Goal: Task Accomplishment & Management: Complete application form

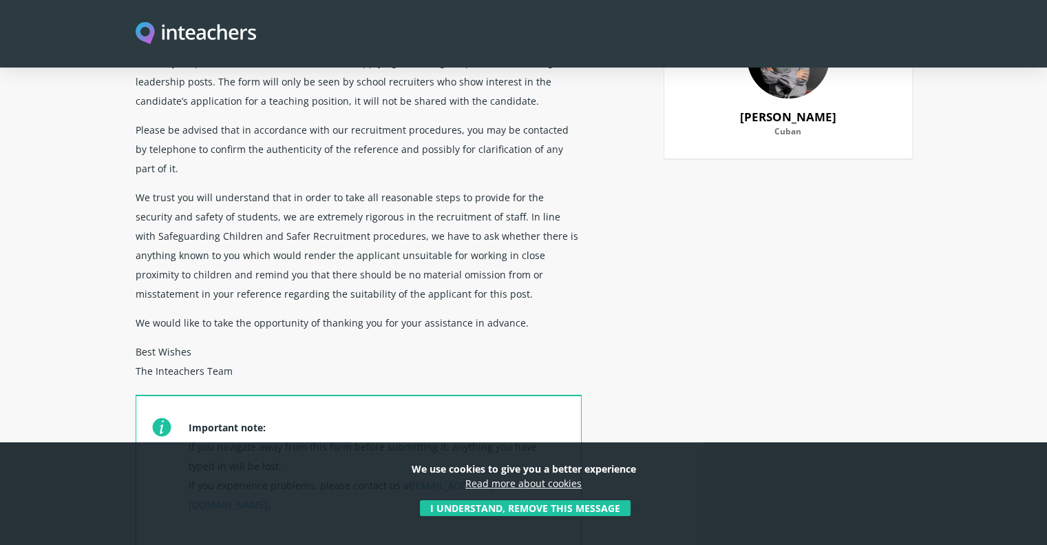
scroll to position [275, 0]
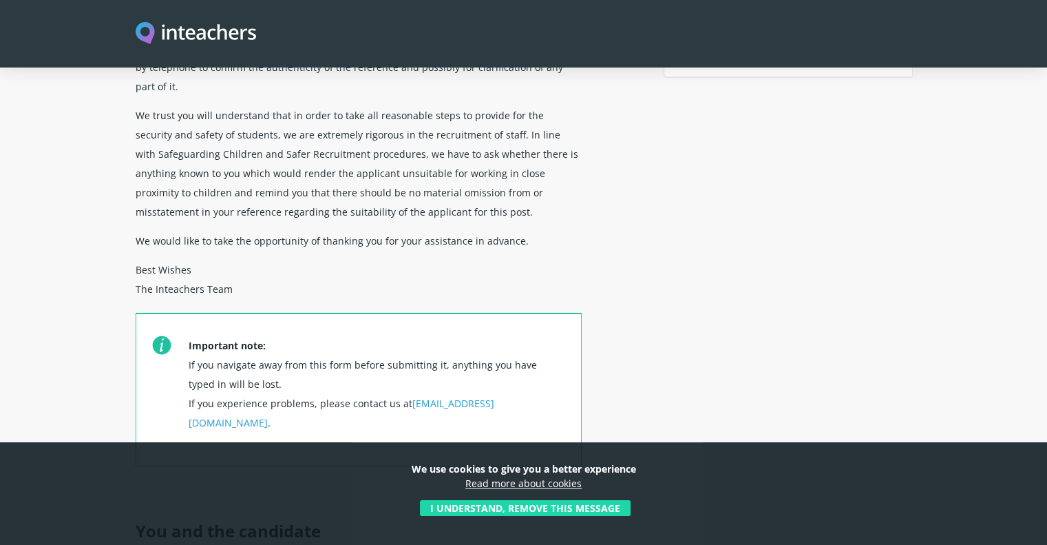
click at [519, 503] on button "I understand, remove this message" at bounding box center [525, 508] width 211 height 16
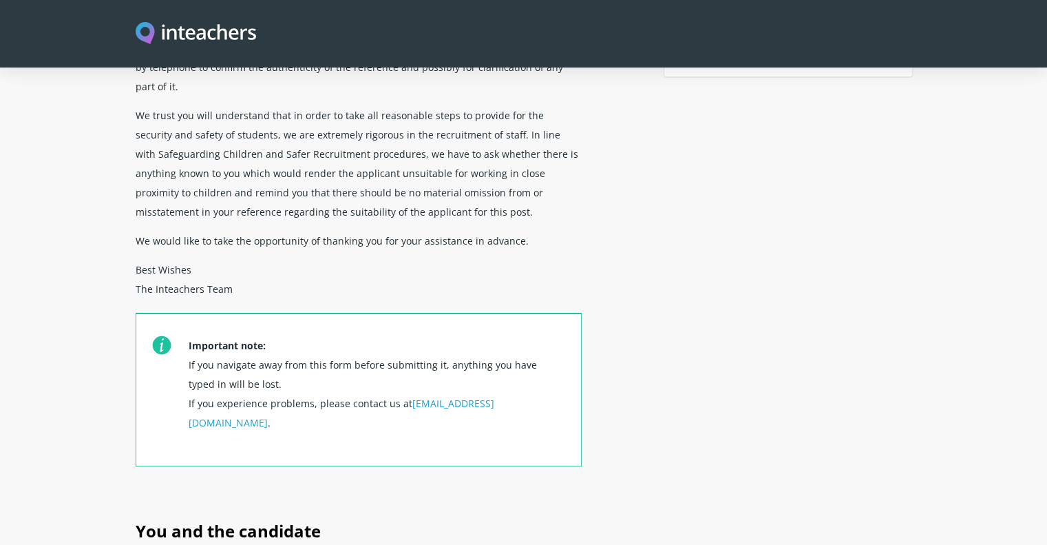
scroll to position [551, 0]
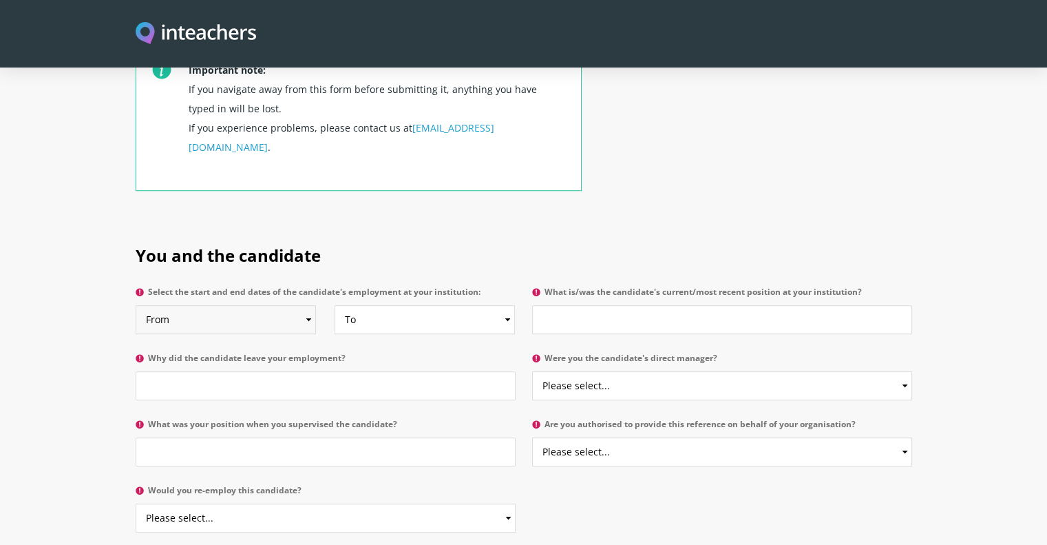
click at [288, 305] on select "From 2025 2024 2023 2022 2021 2020 2019 2018 2017 2016 2015 2014 2013 2012 2011…" at bounding box center [226, 319] width 180 height 29
select select "2024"
click at [136, 305] on select "From 2025 2024 2023 2022 2021 2020 2019 2018 2017 2016 2015 2014 2013 2012 2011…" at bounding box center [226, 319] width 180 height 29
click at [388, 305] on select "To Currently 2025 2024 2023 2022 2021 2020 2019 2018 2017 2016 2015 2014 2013 2…" at bounding box center [425, 319] width 180 height 29
select select
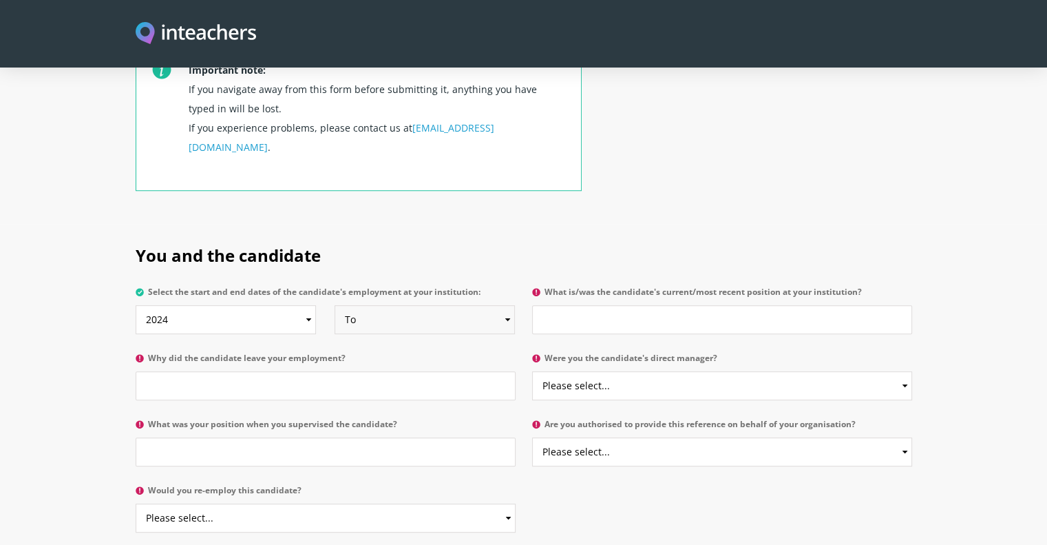
click at [335, 305] on select "To Currently 2025 2024 2023 2022 2021 2020 2019 2018 2017 2016 2015 2014 2013 2…" at bounding box center [425, 319] width 180 height 29
click at [568, 305] on input "What is/was the candidate's current/most recent position at your institution?" at bounding box center [722, 319] width 380 height 29
type input "Music Teacher"
click at [403, 371] on input "Why did the candidate leave your employment?" at bounding box center [326, 385] width 380 height 29
type input "To move to [GEOGRAPHIC_DATA]"
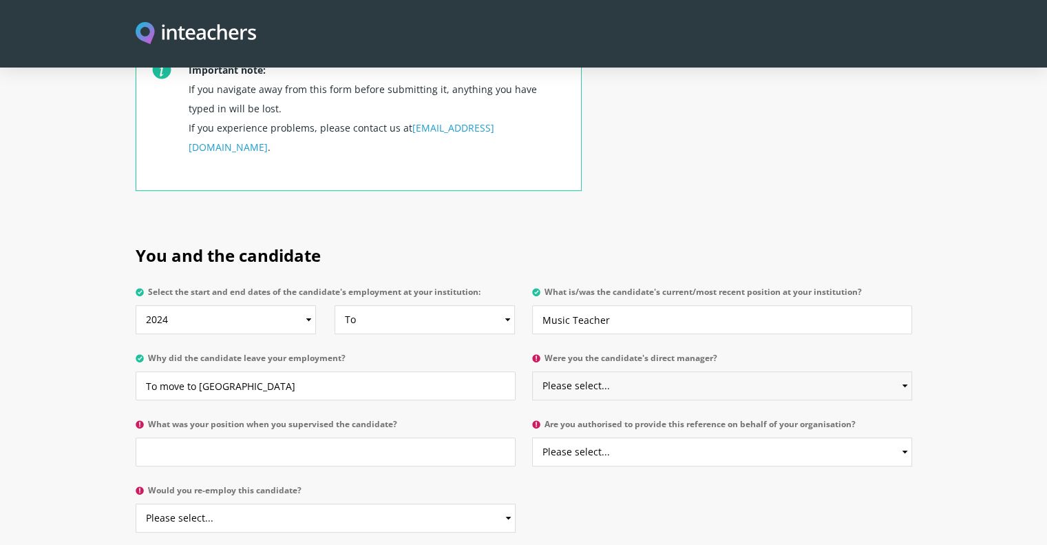
click at [615, 371] on select "Please select... Yes No" at bounding box center [722, 385] width 380 height 29
select select "Yes"
click at [532, 371] on select "Please select... Yes No" at bounding box center [722, 385] width 380 height 29
click at [446, 437] on input "What was your position when you supervised the candidate?" at bounding box center [326, 451] width 380 height 29
type input "[GEOGRAPHIC_DATA]"
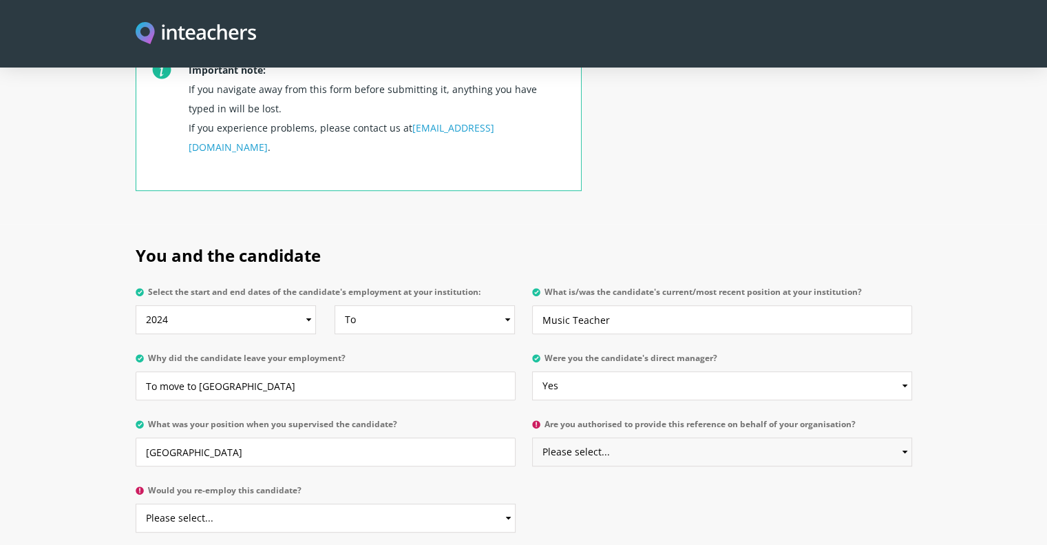
click at [578, 437] on select "Please select... Yes No" at bounding box center [722, 451] width 380 height 29
select select "Yes"
click at [532, 437] on select "Please select... Yes No" at bounding box center [722, 451] width 380 height 29
click at [419, 503] on select "Please select... Yes No" at bounding box center [326, 517] width 380 height 29
click at [658, 461] on div "You and the candidate Select the start and end dates of the candidate's employm…" at bounding box center [523, 385] width 793 height 322
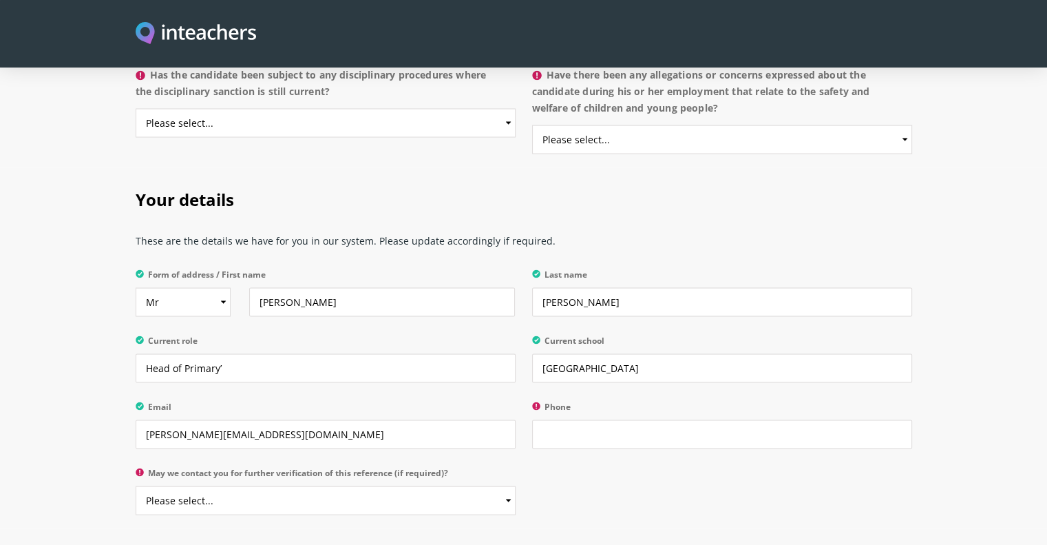
scroll to position [2529, 0]
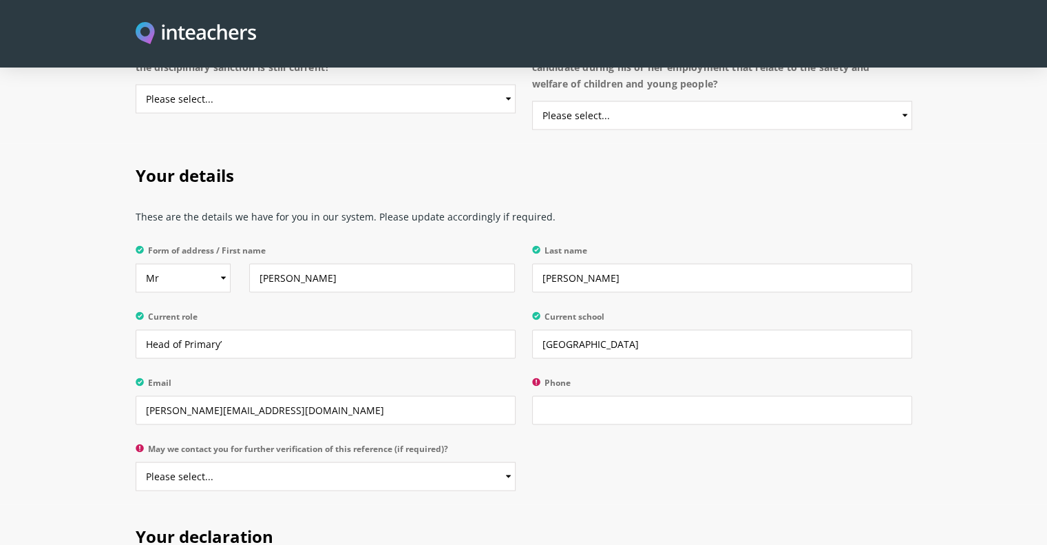
click at [518, 438] on p "May we contact you for further verification of this reference (if required)? Pl…" at bounding box center [330, 471] width 388 height 66
click at [510, 461] on select "Please select... Yes No" at bounding box center [326, 475] width 380 height 29
select select "Yes"
click at [136, 461] on select "Please select... Yes No" at bounding box center [326, 475] width 380 height 29
click at [566, 395] on input "Phone" at bounding box center [722, 409] width 380 height 29
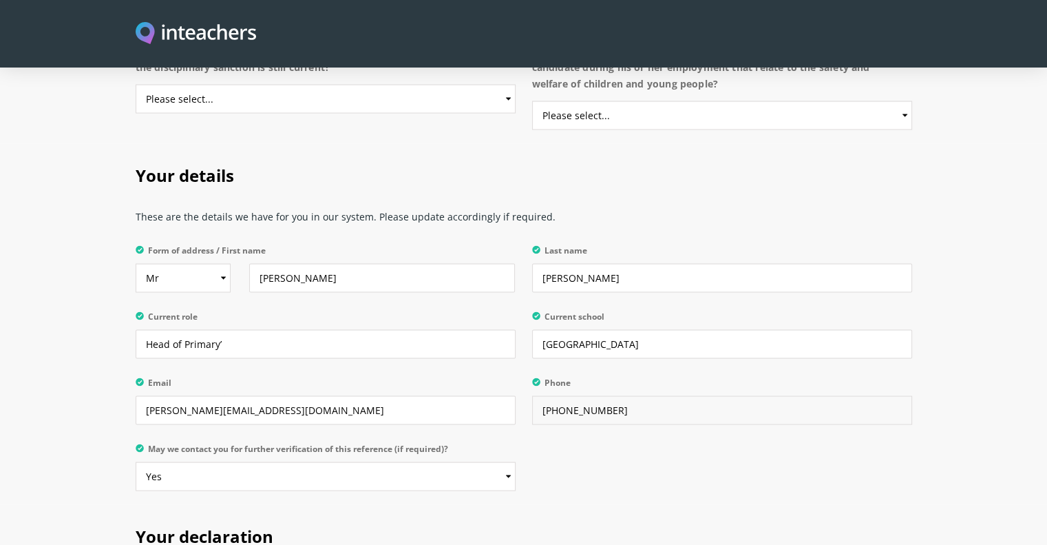
type input "[PHONE_NUMBER]"
click at [620, 420] on div "Your details These are the details we have for you in our system. Please update…" at bounding box center [523, 323] width 793 height 361
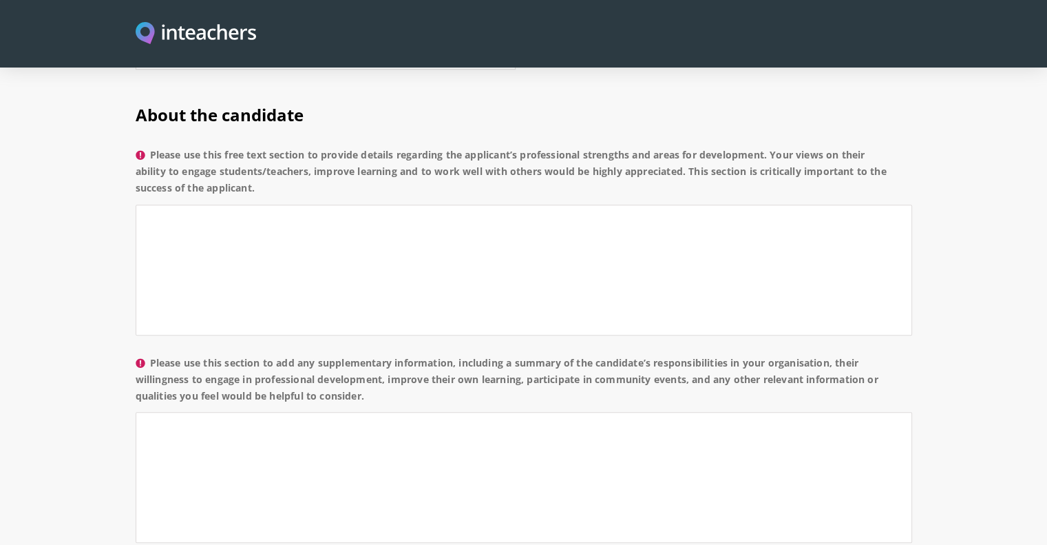
scroll to position [600, 0]
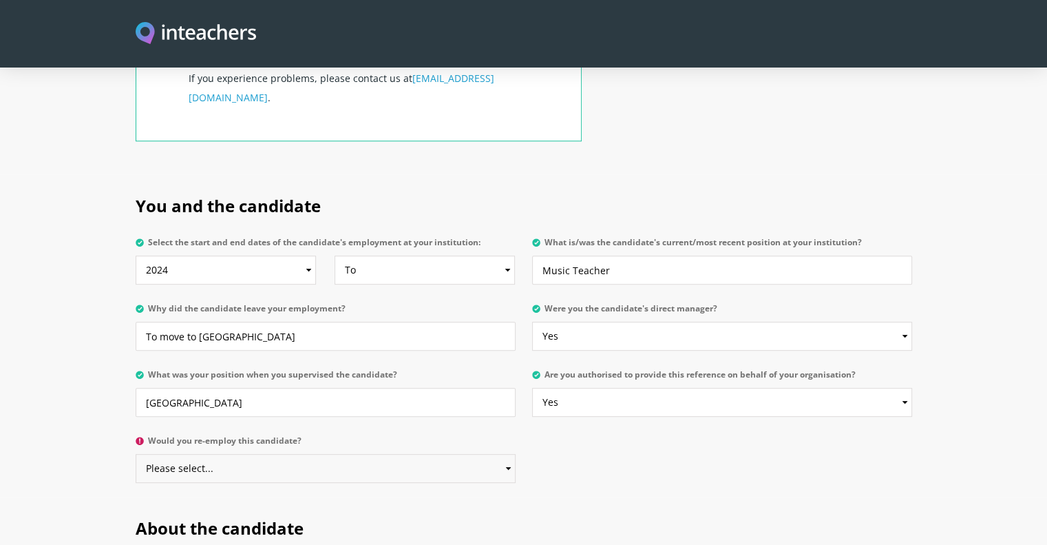
click at [384, 454] on select "Please select... Yes No" at bounding box center [326, 468] width 380 height 29
select select "No"
click at [136, 454] on select "Please select... Yes No" at bounding box center [326, 468] width 380 height 29
click at [632, 423] on div "You and the candidate Select the start and end dates of the candidate's employm…" at bounding box center [524, 419] width 777 height 490
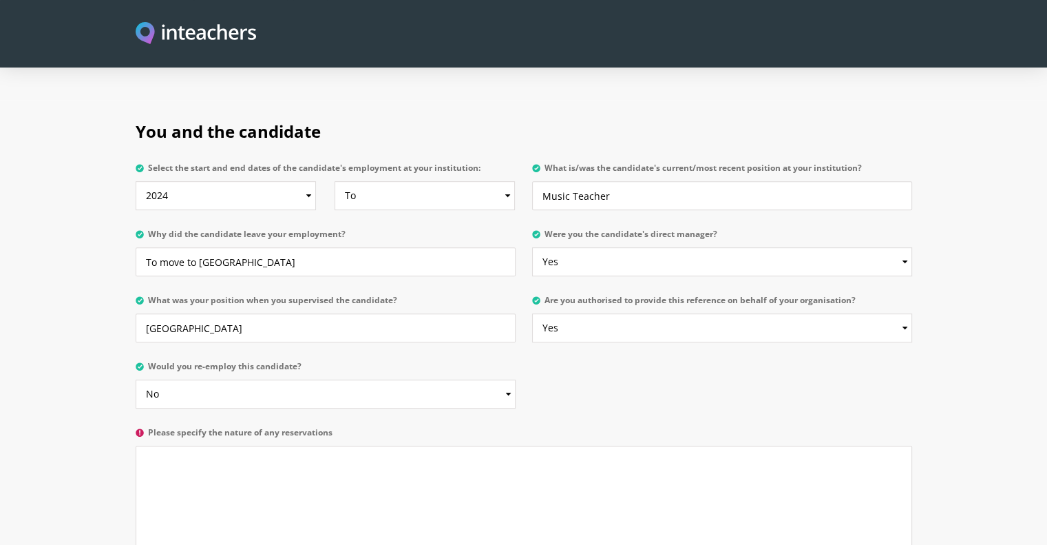
scroll to position [738, 0]
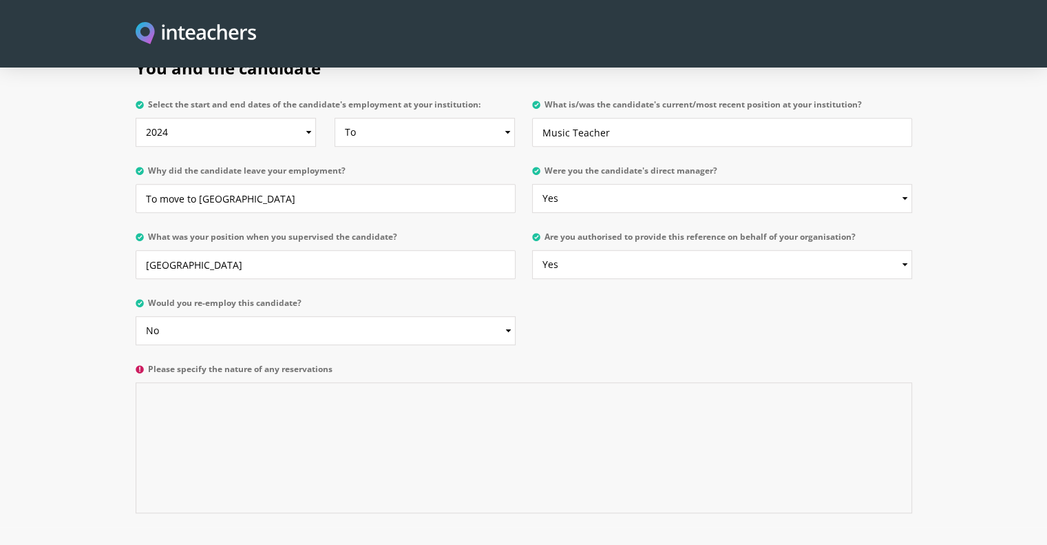
click at [264, 382] on textarea "Please specify the nature of any reservations" at bounding box center [524, 447] width 777 height 131
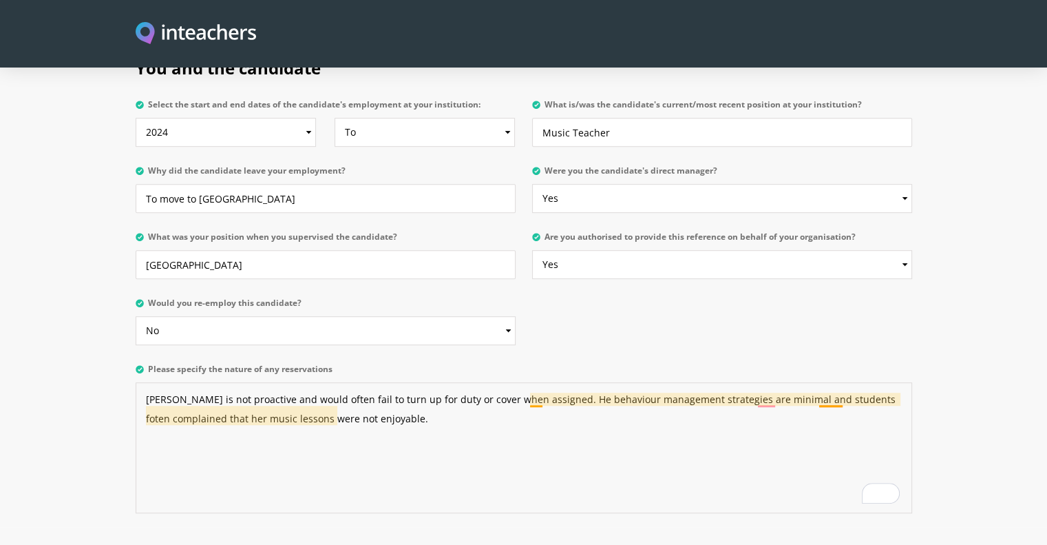
click at [541, 382] on textarea "[PERSON_NAME] is not proactive and would often fail to turn up for duty or cove…" at bounding box center [524, 447] width 777 height 131
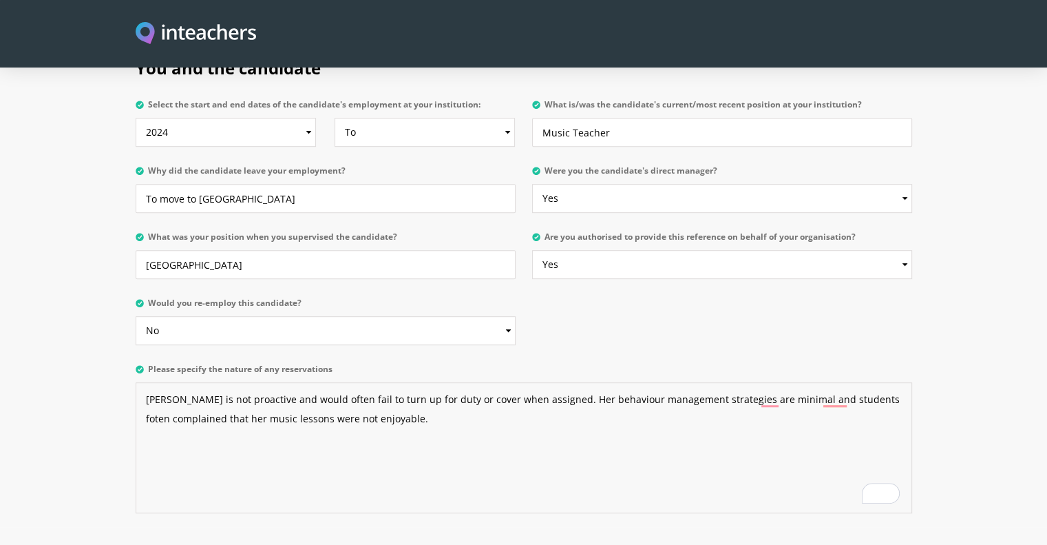
click at [556, 382] on textarea "[PERSON_NAME] is not proactive and would often fail to turn up for duty or cove…" at bounding box center [524, 447] width 777 height 131
click at [827, 382] on textarea "[PERSON_NAME] is not proactive and would often fail to turn up for duty or cove…" at bounding box center [524, 447] width 777 height 131
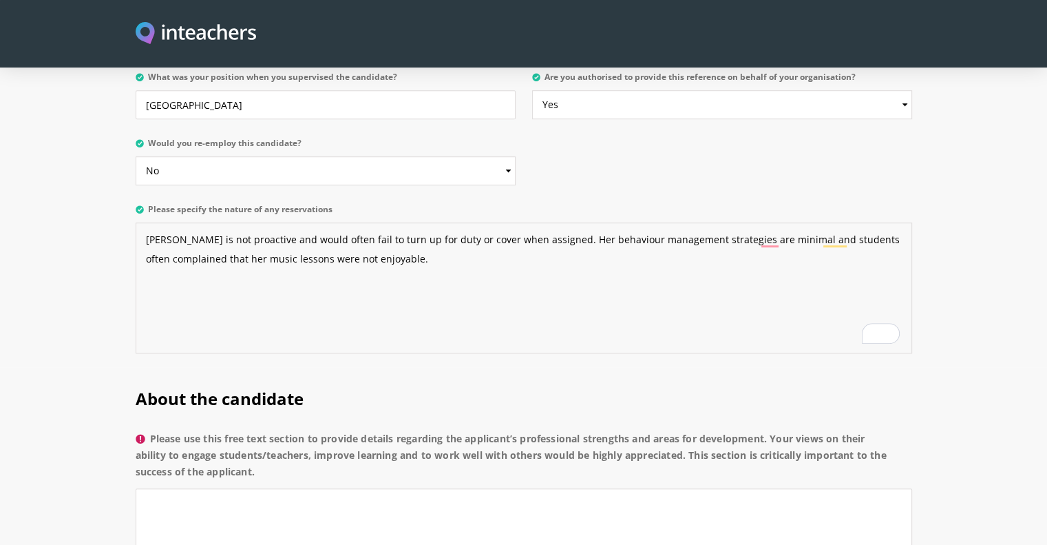
scroll to position [1014, 0]
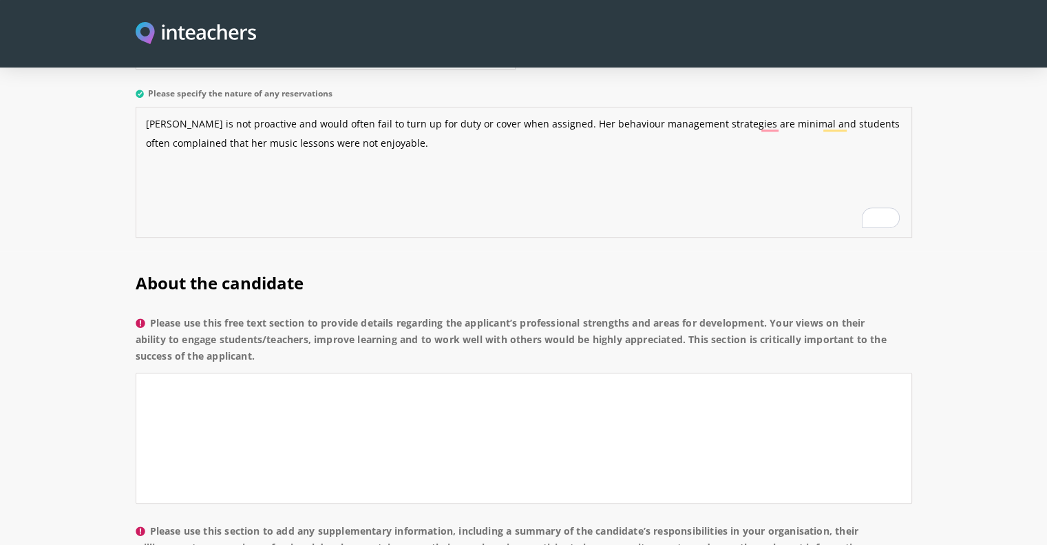
type textarea "[PERSON_NAME] is not proactive and would often fail to turn up for duty or cove…"
click at [222, 373] on textarea "Please use this free text section to provide details regarding the applicant’s …" at bounding box center [524, 438] width 777 height 131
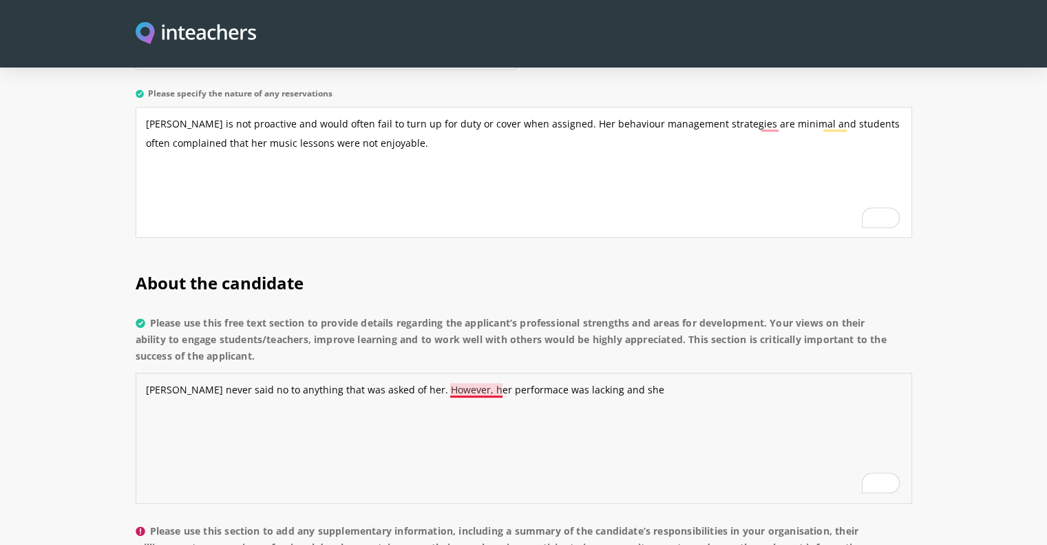
click at [496, 373] on textarea "[PERSON_NAME] never said no to anything that was asked of her. However, her per…" at bounding box center [524, 438] width 777 height 131
click at [610, 373] on textarea "[PERSON_NAME] never said no to anything that was asked of her. However, her per…" at bounding box center [524, 438] width 777 height 131
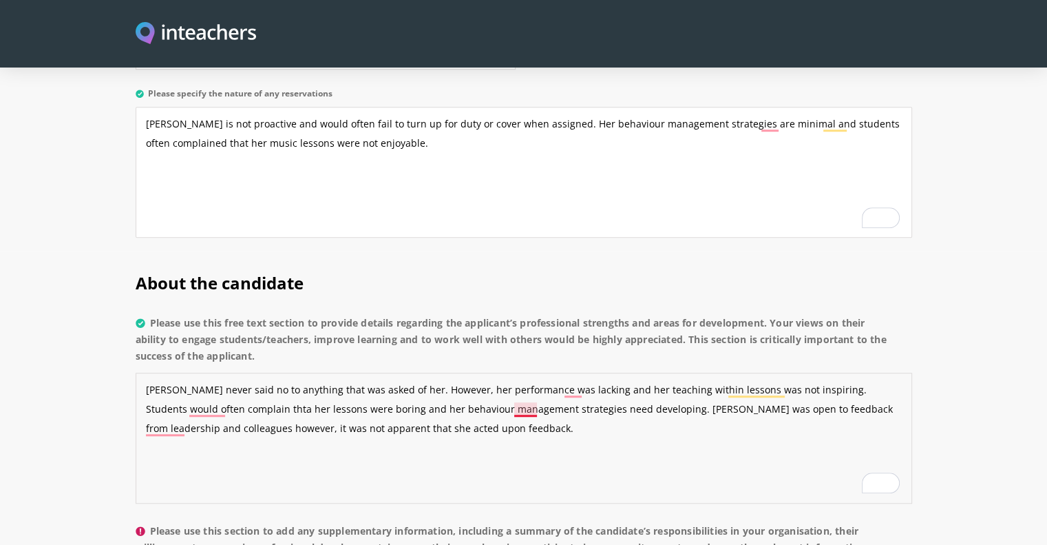
click at [524, 373] on textarea "[PERSON_NAME] never said no to anything that was asked of her. However, her per…" at bounding box center [524, 438] width 777 height 131
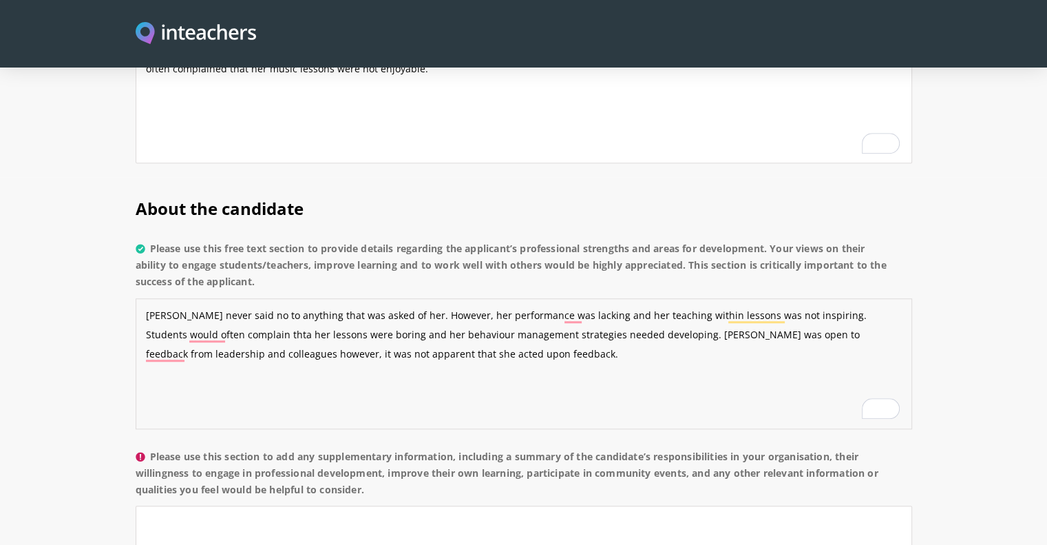
scroll to position [1220, 0]
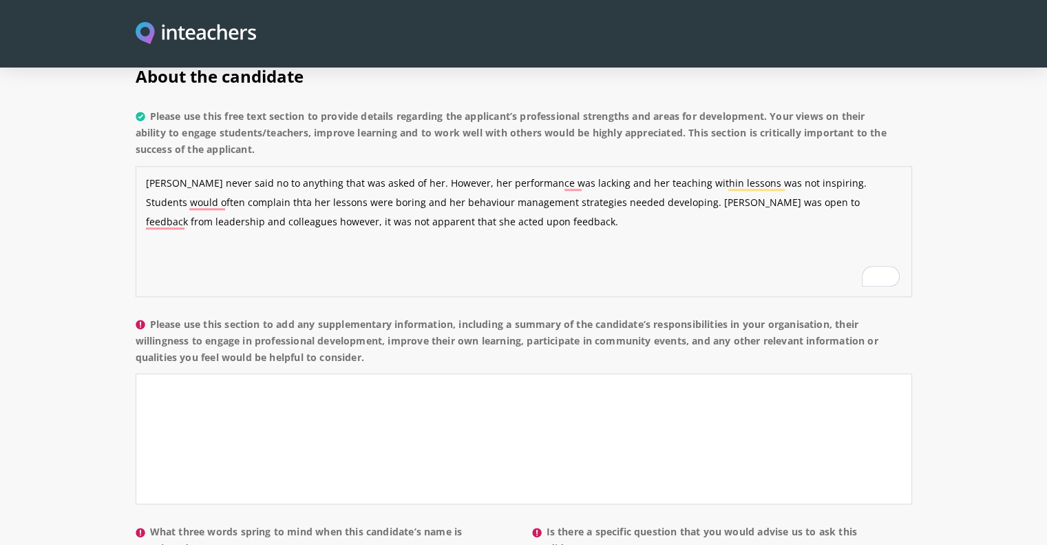
type textarea "[PERSON_NAME] never said no to anything that was asked of her. However, her per…"
click at [401, 373] on textarea "Please use this section to add any supplementary information, including a summa…" at bounding box center [524, 438] width 777 height 131
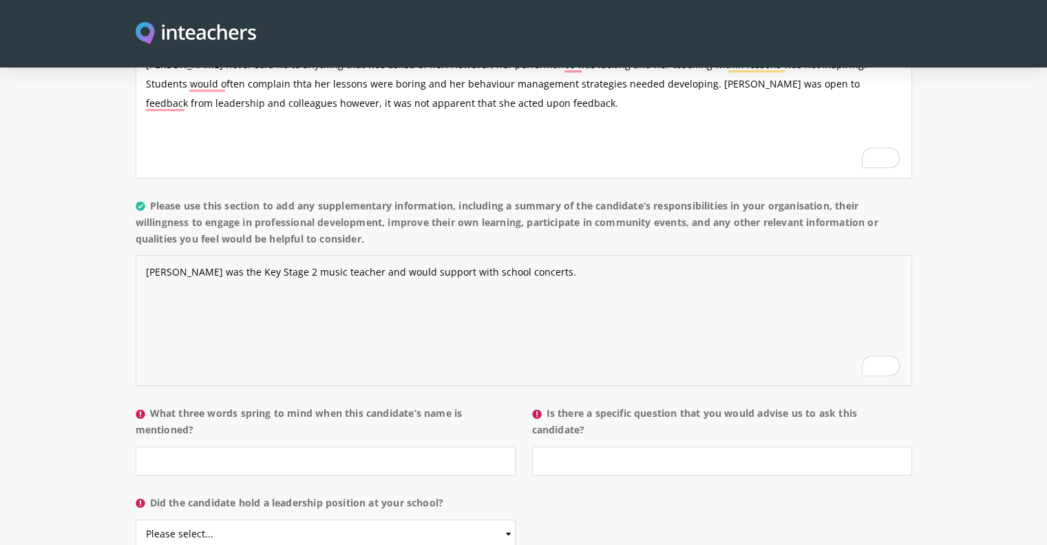
scroll to position [1427, 0]
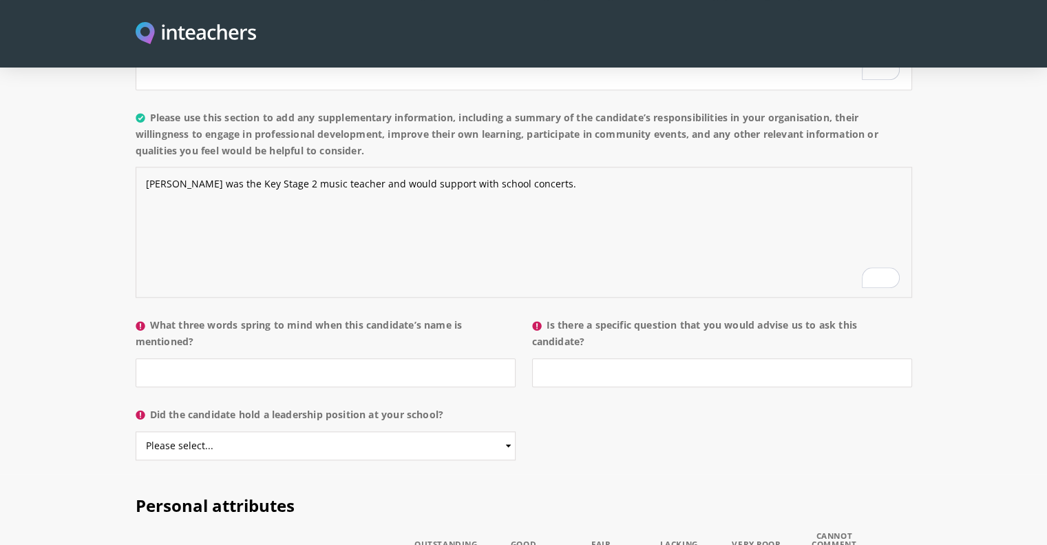
type textarea "[PERSON_NAME] was the Key Stage 2 music teacher and would support with school c…"
click at [576, 358] on input "Is there a specific question that you would advise us to ask this candidate?" at bounding box center [722, 372] width 380 height 29
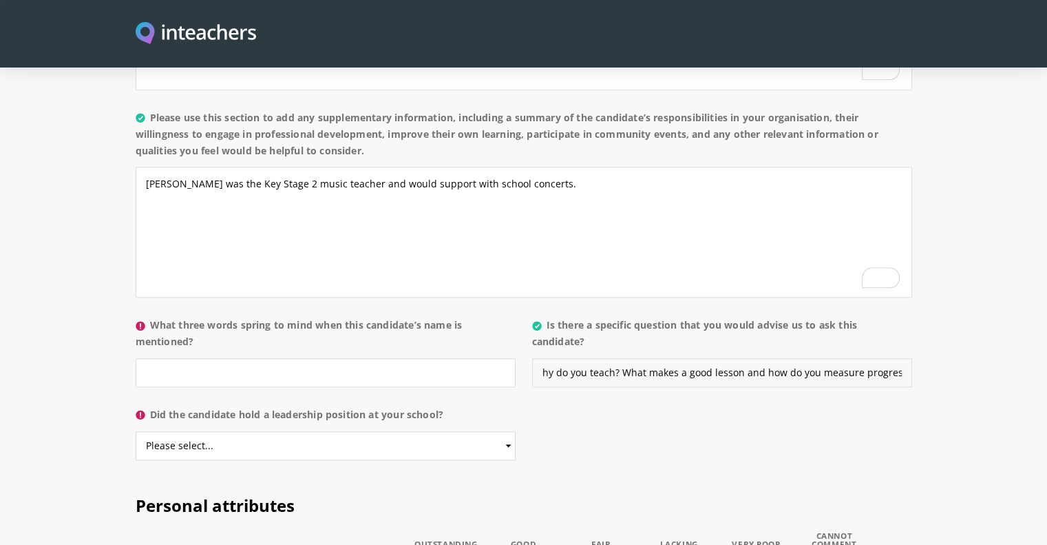
scroll to position [0, 0]
drag, startPoint x: 618, startPoint y: 330, endPoint x: 514, endPoint y: 331, distance: 103.3
click at [514, 311] on div "What three words spring to mind when this candidate’s name is mentioned? Is the…" at bounding box center [524, 311] width 777 height 0
type input "What makes a good lesson and how do you measure progress?"
click at [463, 431] on select "Please select... Yes No" at bounding box center [326, 445] width 380 height 29
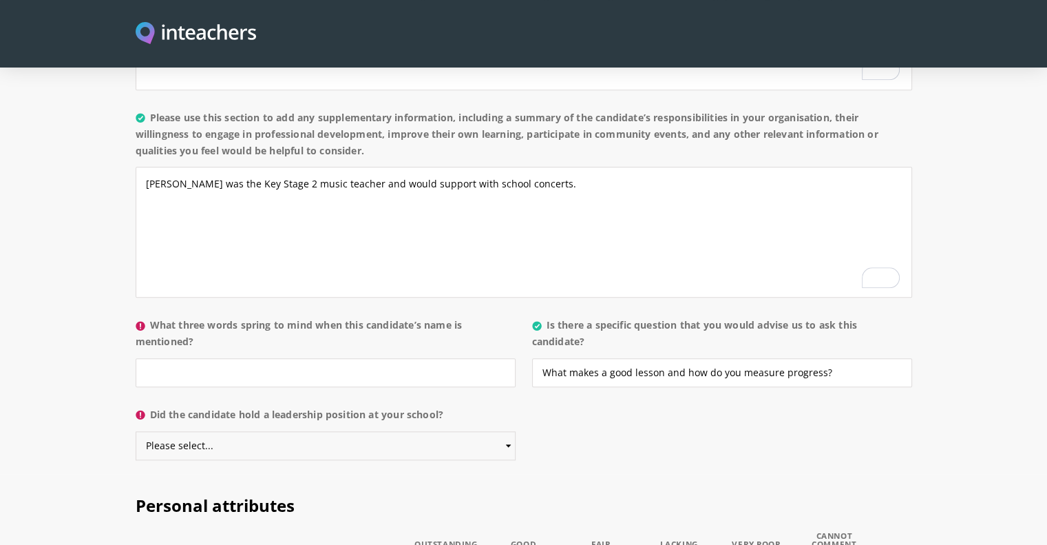
select select "No"
click at [136, 431] on select "Please select... Yes No" at bounding box center [326, 445] width 380 height 29
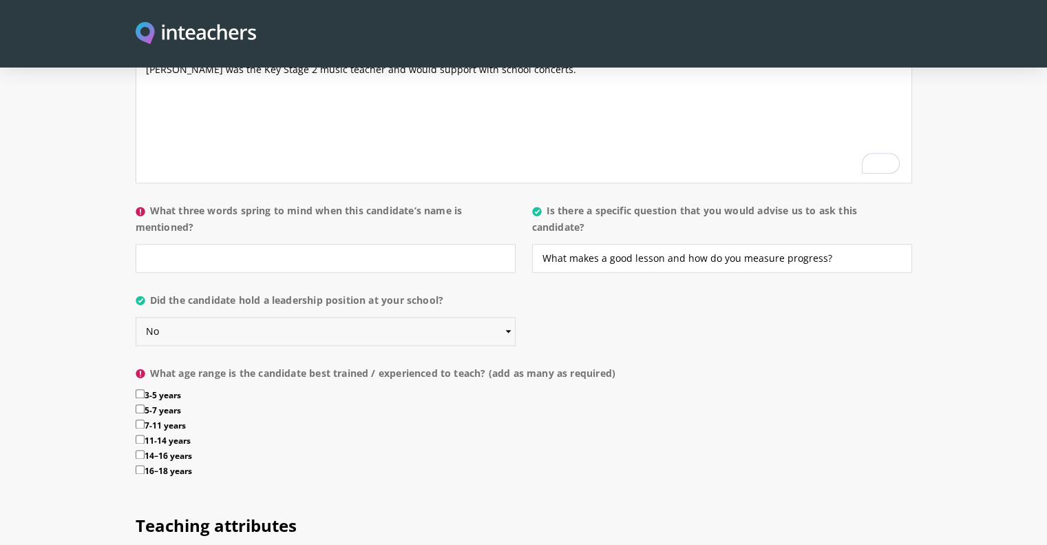
scroll to position [1565, 0]
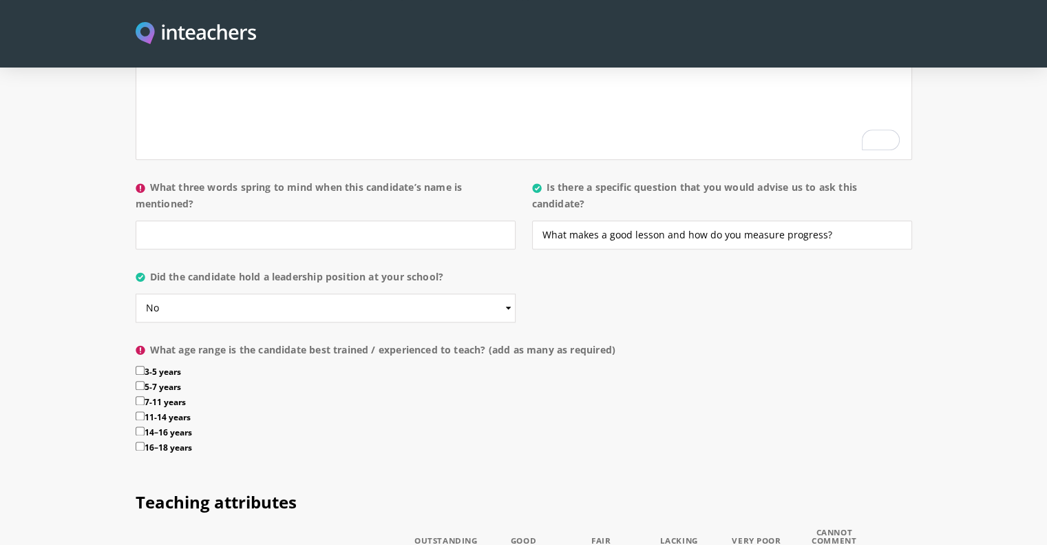
click at [174, 381] on label "5-7 years" at bounding box center [524, 388] width 777 height 15
click at [145, 381] on input "5-7 years" at bounding box center [140, 385] width 9 height 9
checkbox input "true"
click at [173, 396] on label "7-11 years" at bounding box center [524, 403] width 777 height 15
click at [145, 396] on input "7-11 years" at bounding box center [140, 400] width 9 height 9
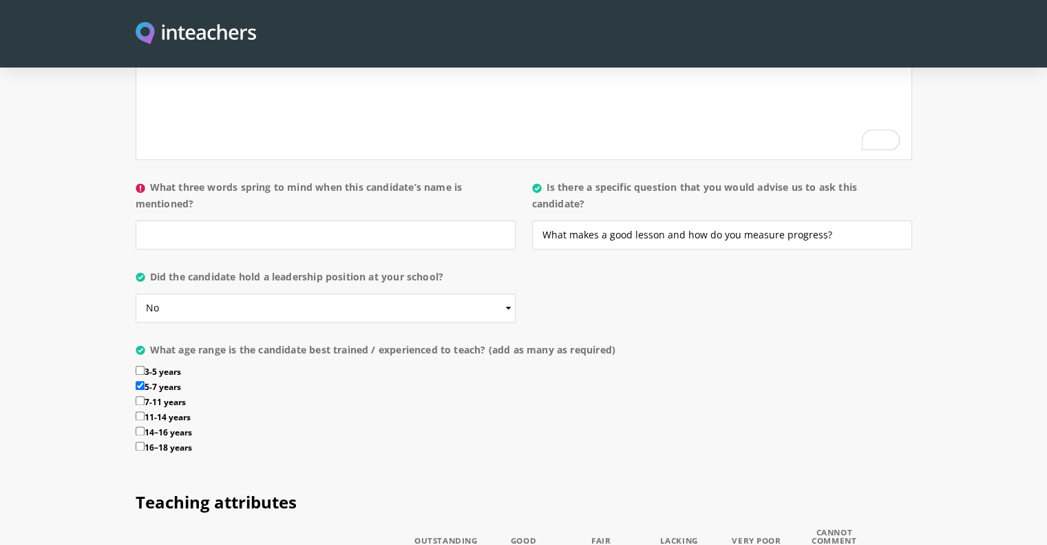
checkbox input "true"
click at [171, 220] on input "What three words spring to mind when this candidate’s name is mentioned?" at bounding box center [326, 234] width 380 height 29
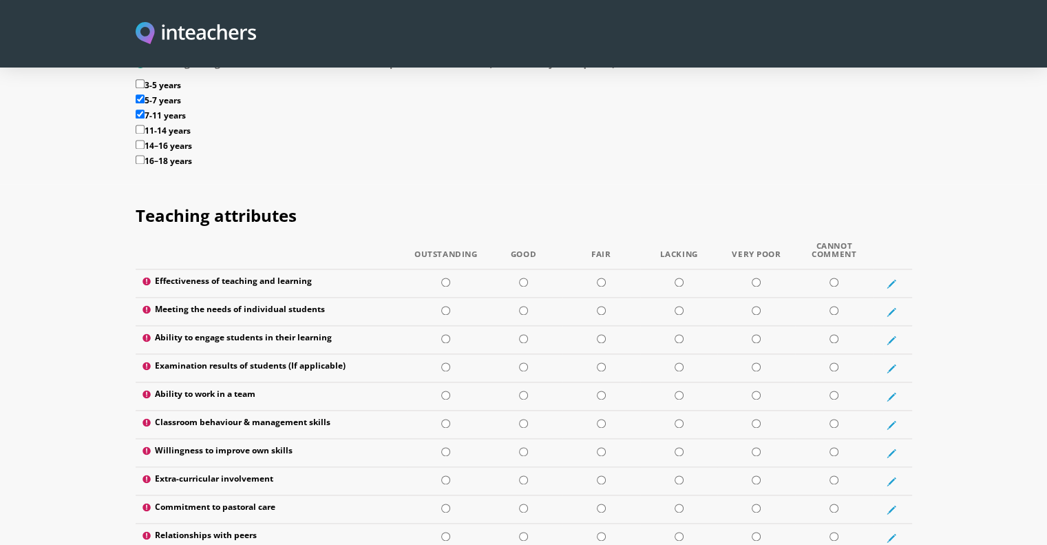
scroll to position [1909, 0]
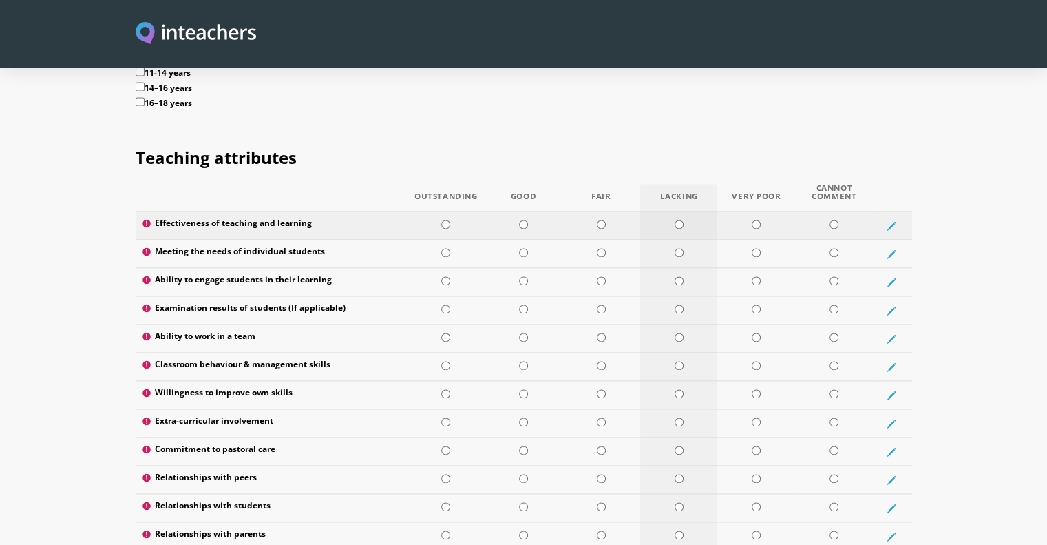
type input "Calm, relaxed, quiet"
click at [682, 220] on input "radio" at bounding box center [679, 224] width 9 height 9
radio input "true"
click at [676, 248] on input "radio" at bounding box center [679, 252] width 9 height 9
radio input "true"
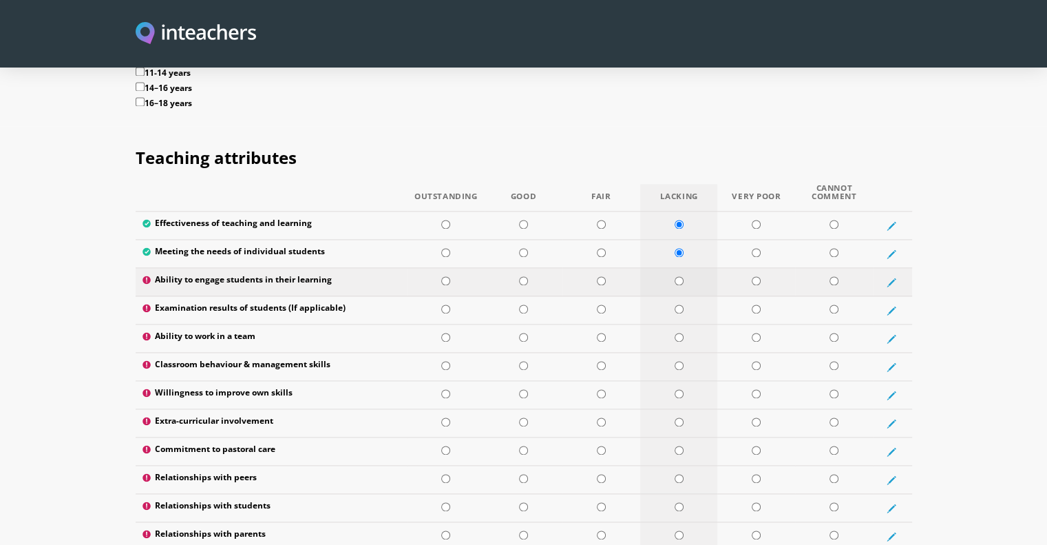
click at [680, 276] on input "radio" at bounding box center [679, 280] width 9 height 9
radio input "true"
click at [835, 304] on input "radio" at bounding box center [834, 308] width 9 height 9
radio input "true"
click at [676, 333] on input "radio" at bounding box center [679, 337] width 9 height 9
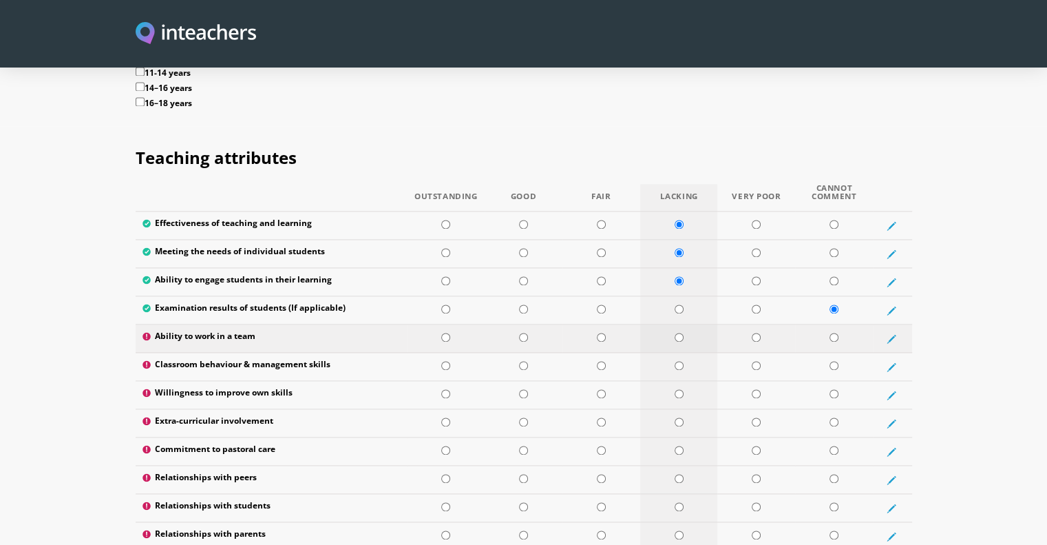
radio input "true"
click at [754, 361] on input "radio" at bounding box center [756, 365] width 9 height 9
radio input "true"
click at [676, 389] on input "radio" at bounding box center [679, 393] width 9 height 9
radio input "true"
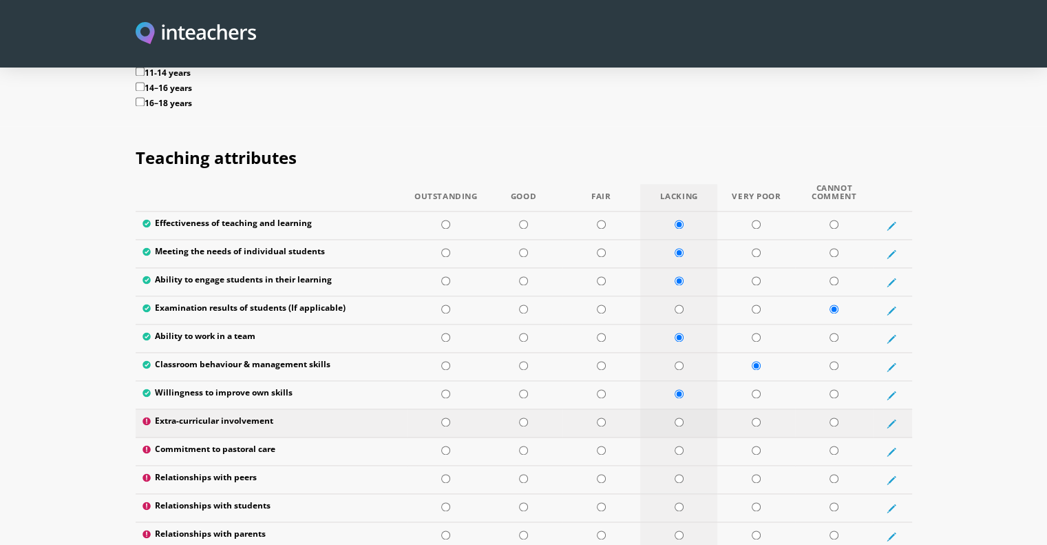
click at [677, 417] on input "radio" at bounding box center [679, 421] width 9 height 9
radio input "true"
click at [678, 446] on input "radio" at bounding box center [679, 450] width 9 height 9
radio input "true"
click at [680, 474] on input "radio" at bounding box center [679, 478] width 9 height 9
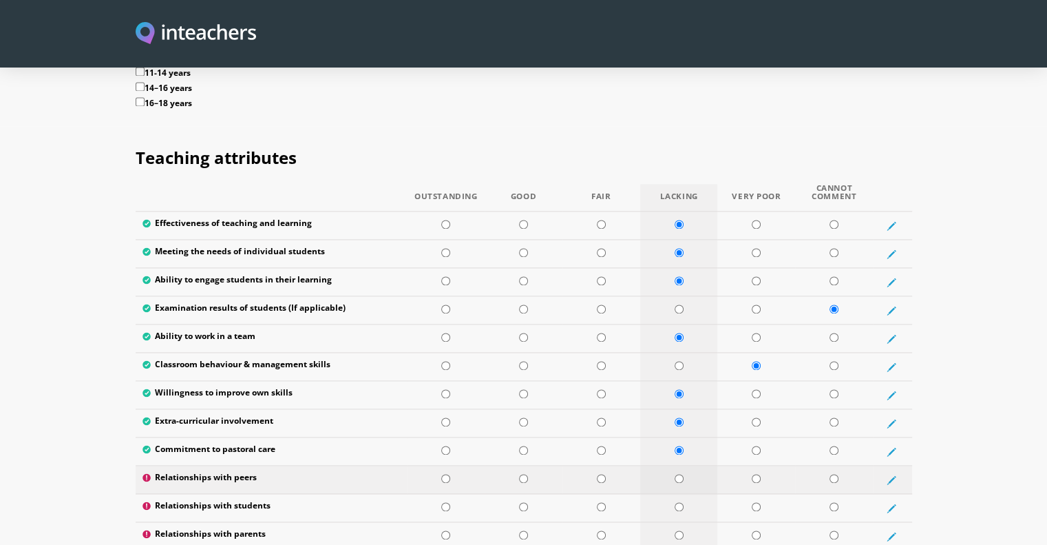
radio input "true"
click at [678, 502] on input "radio" at bounding box center [679, 506] width 9 height 9
radio input "true"
click at [679, 530] on input "radio" at bounding box center [679, 534] width 9 height 9
radio input "true"
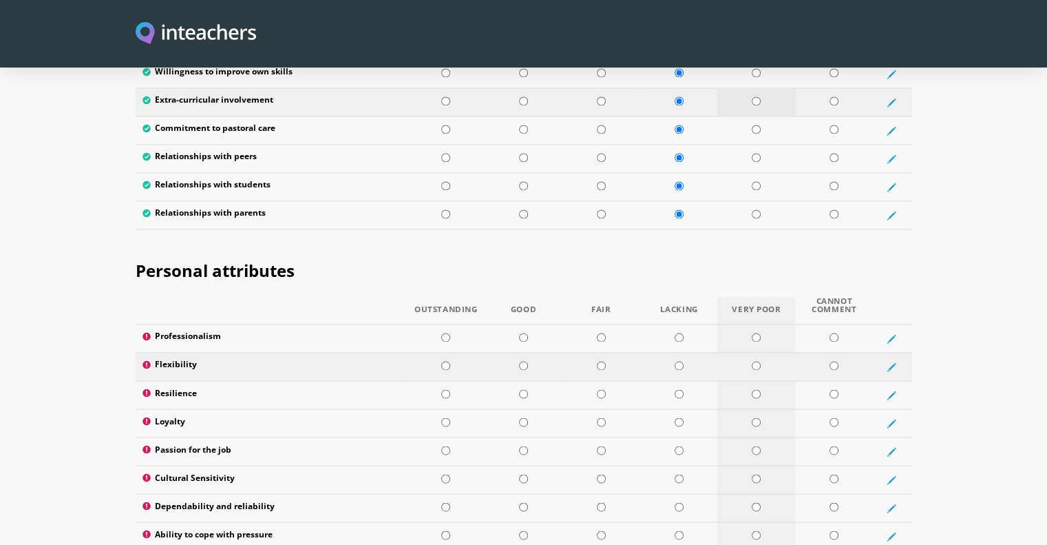
scroll to position [2253, 0]
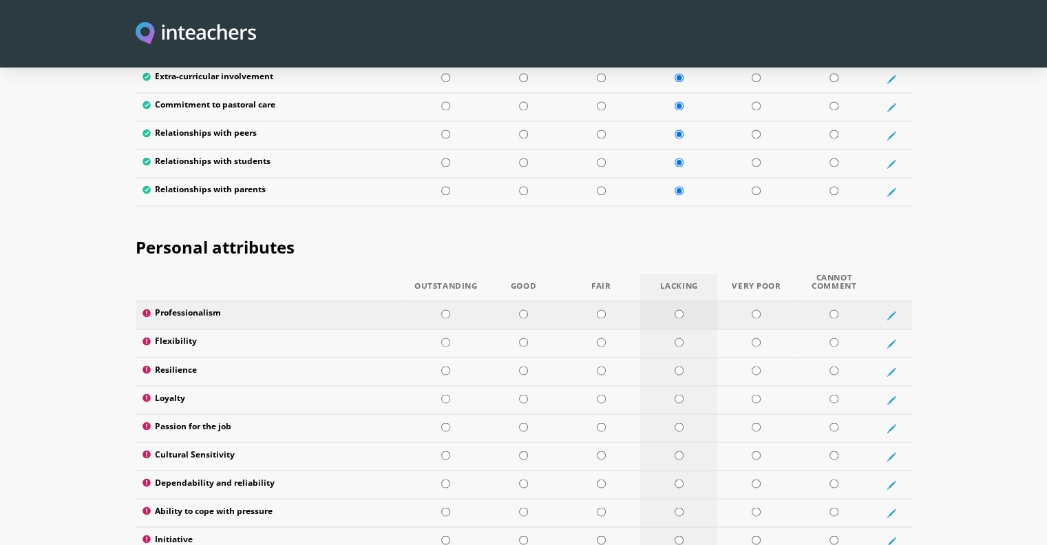
click at [680, 309] on input "radio" at bounding box center [679, 313] width 9 height 9
radio input "true"
click at [678, 329] on td at bounding box center [679, 343] width 78 height 28
radio input "true"
click at [678, 366] on input "radio" at bounding box center [679, 370] width 9 height 9
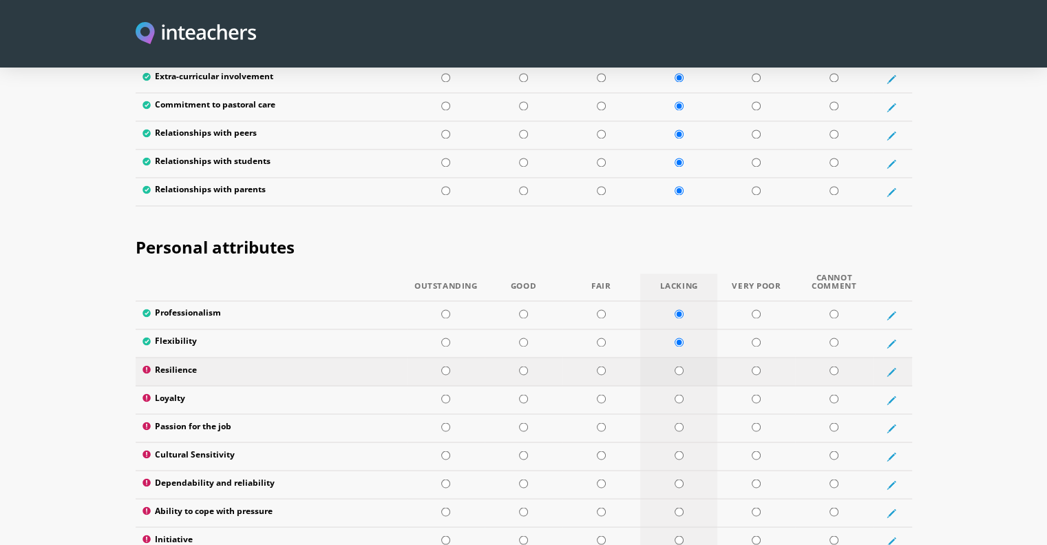
radio input "true"
click at [678, 394] on input "radio" at bounding box center [679, 398] width 9 height 9
radio input "true"
click at [675, 422] on input "radio" at bounding box center [679, 426] width 9 height 9
radio input "true"
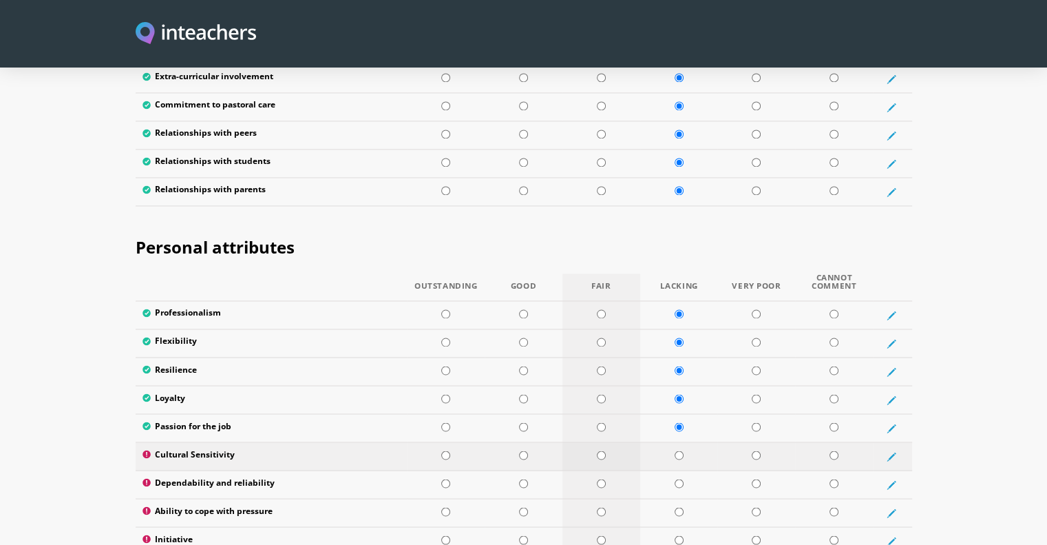
click at [600, 450] on input "radio" at bounding box center [601, 454] width 9 height 9
radio input "true"
click at [683, 479] on input "radio" at bounding box center [679, 483] width 9 height 9
radio input "true"
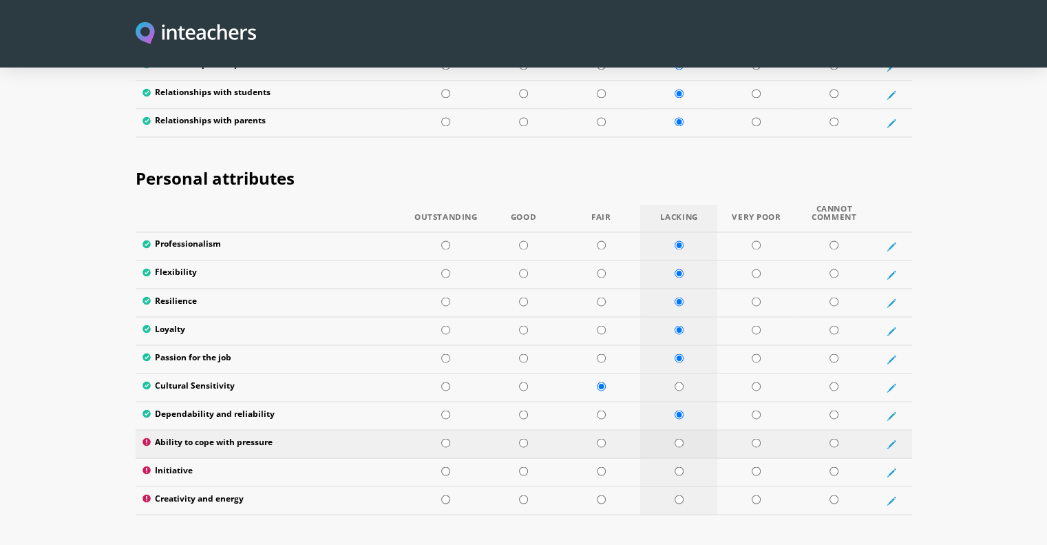
click at [675, 438] on input "radio" at bounding box center [679, 442] width 9 height 9
radio input "true"
click at [679, 466] on input "radio" at bounding box center [679, 470] width 9 height 9
radio input "true"
click at [678, 494] on input "radio" at bounding box center [679, 498] width 9 height 9
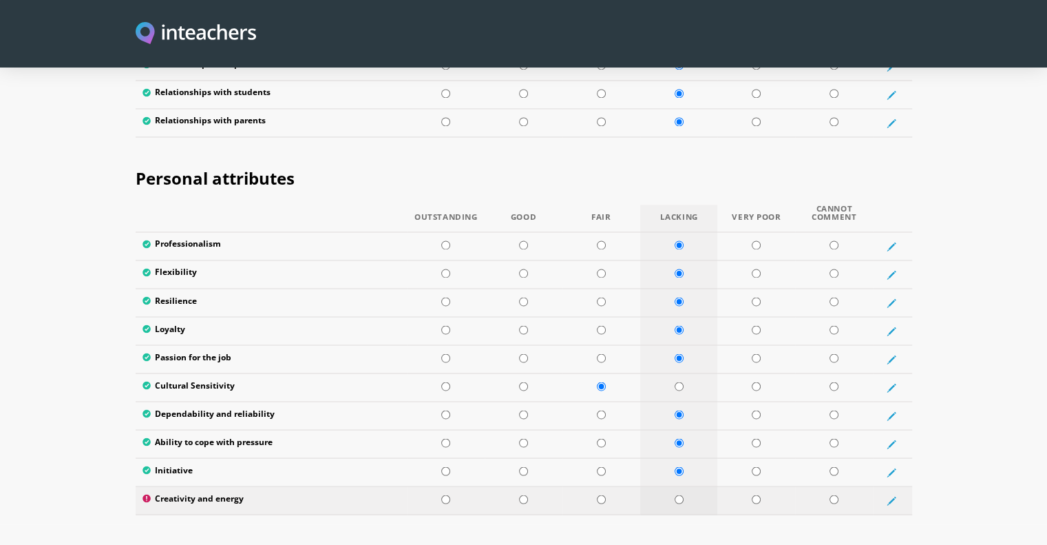
radio input "true"
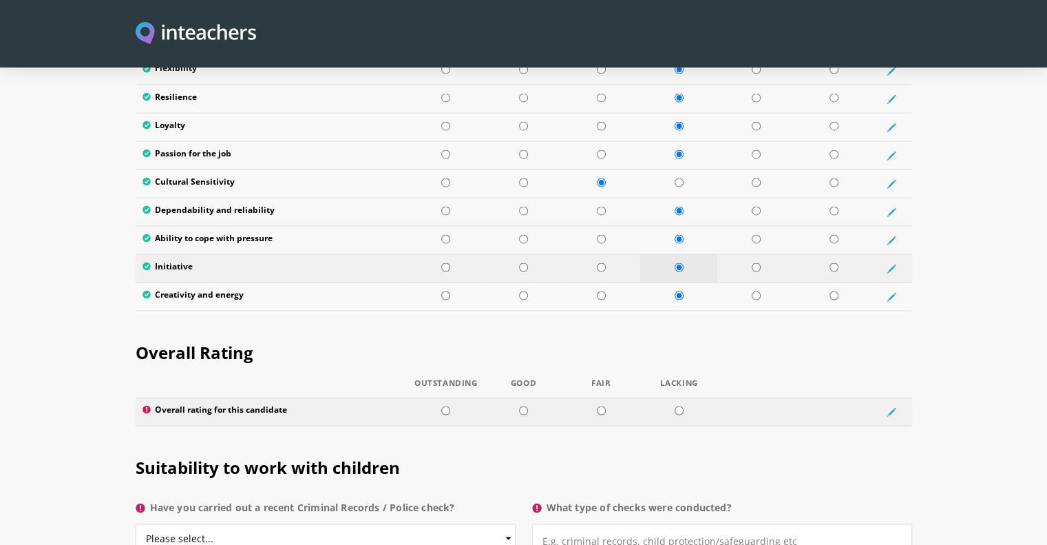
scroll to position [2529, 0]
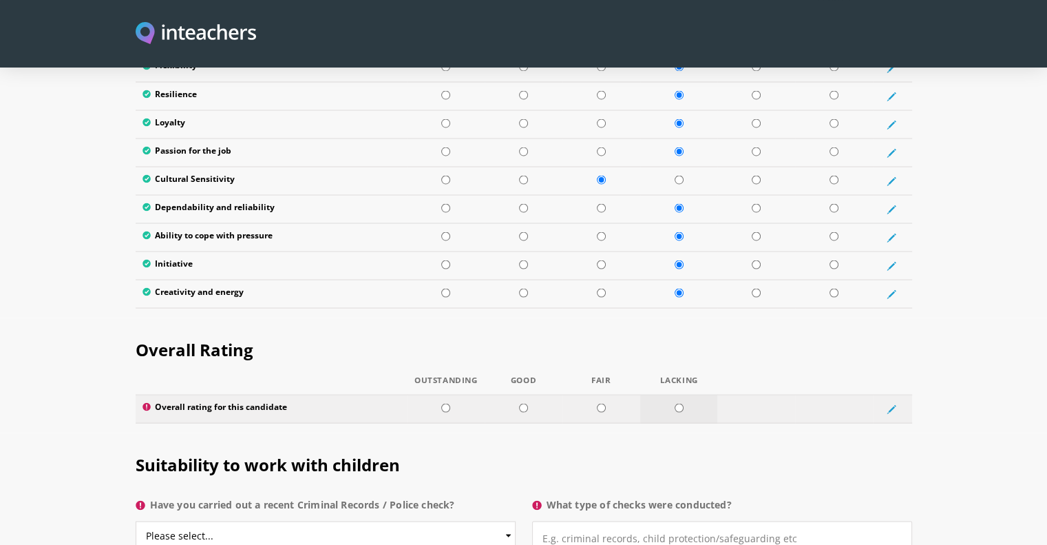
click at [679, 403] on input "radio" at bounding box center [679, 407] width 9 height 9
radio input "true"
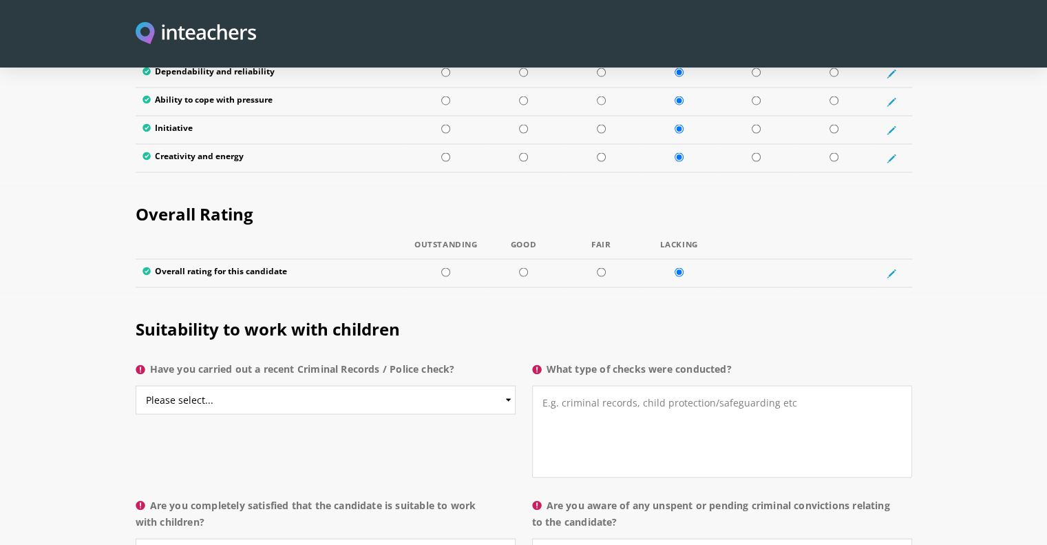
scroll to position [2666, 0]
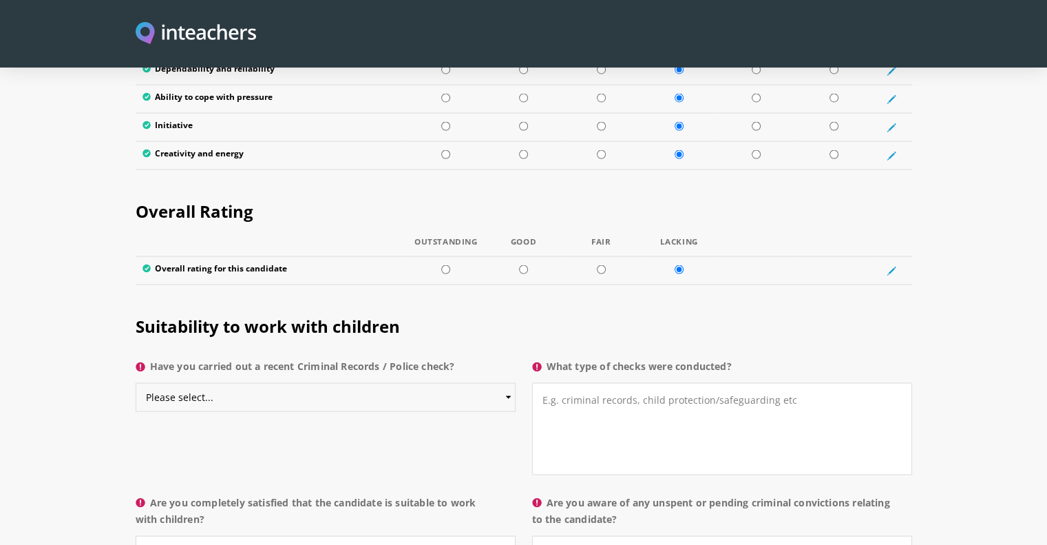
click at [477, 383] on select "Please select... Yes No Do not know" at bounding box center [326, 397] width 380 height 29
select select "Do not know"
click at [136, 383] on select "Please select... Yes No Do not know" at bounding box center [326, 397] width 380 height 29
click at [563, 383] on textarea "What type of checks were conducted?" at bounding box center [722, 429] width 380 height 92
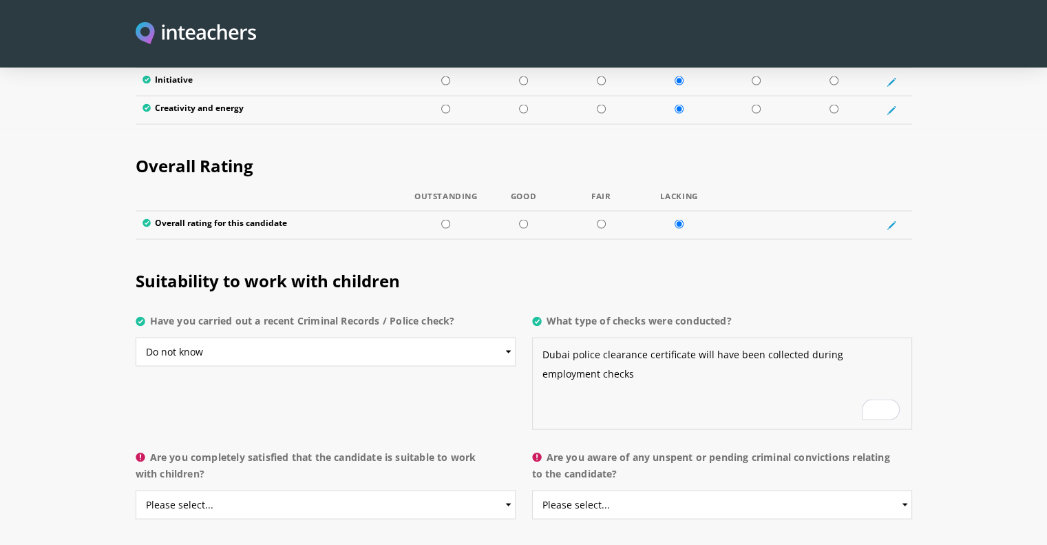
scroll to position [2735, 0]
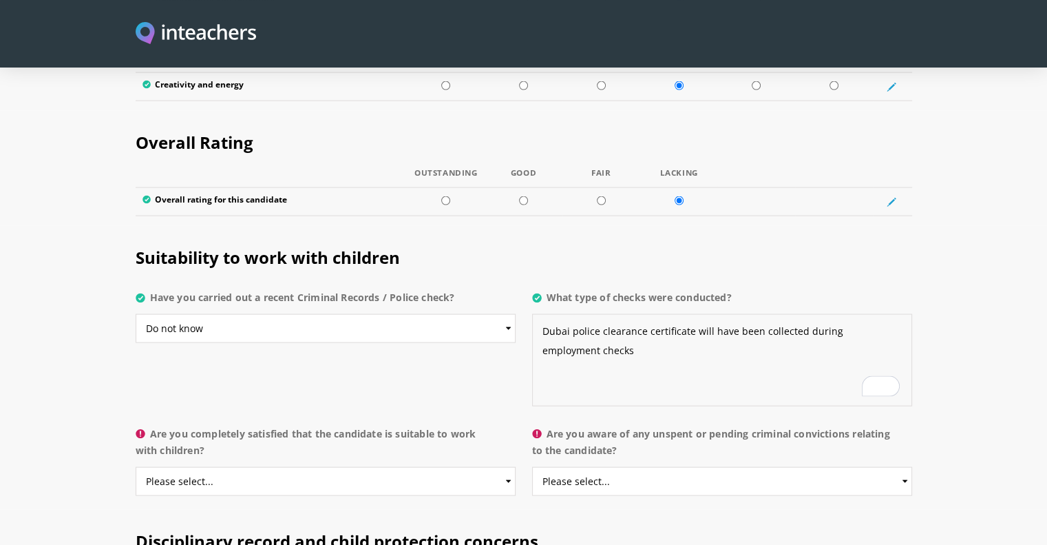
type textarea "Dubai police clearance certificate will have been collected during employment c…"
click at [370, 467] on select "Please select... Yes No Do not know" at bounding box center [326, 481] width 380 height 29
select select "Yes"
click at [136, 467] on select "Please select... Yes No Do not know" at bounding box center [326, 481] width 380 height 29
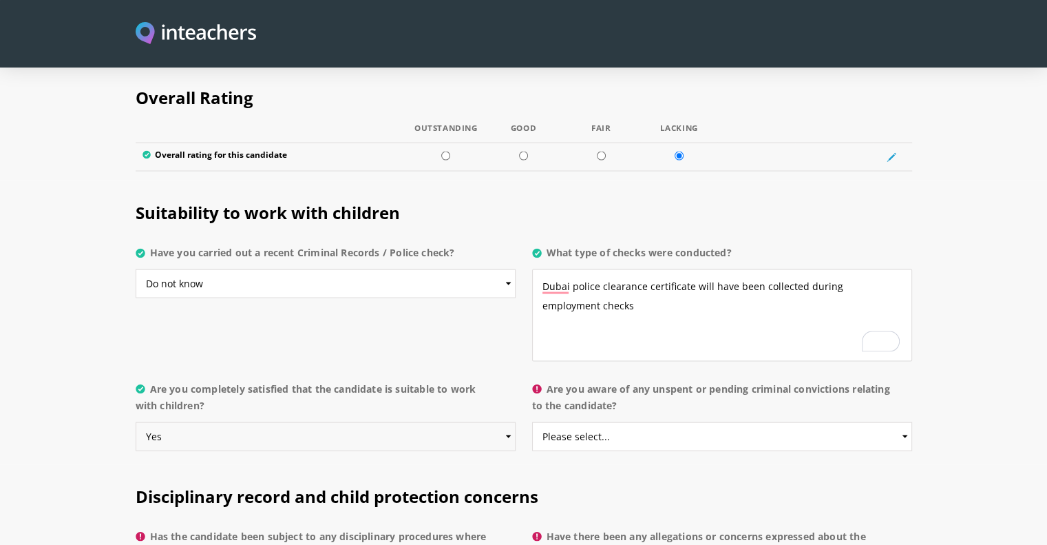
scroll to position [2804, 0]
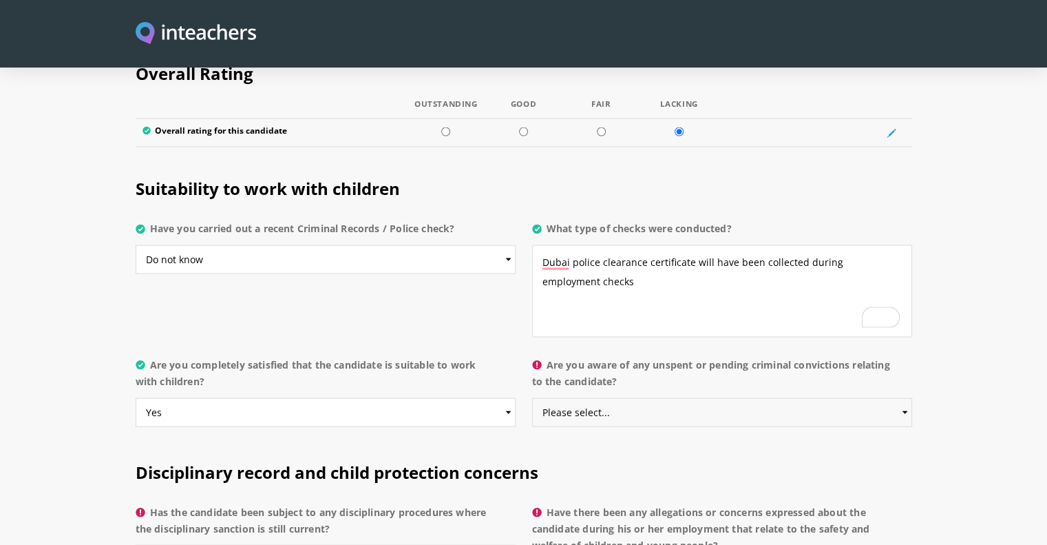
click at [550, 398] on select "Please select... Yes No Do not know" at bounding box center [722, 412] width 380 height 29
select select "No"
click at [532, 398] on select "Please select... Yes No Do not know" at bounding box center [722, 412] width 380 height 29
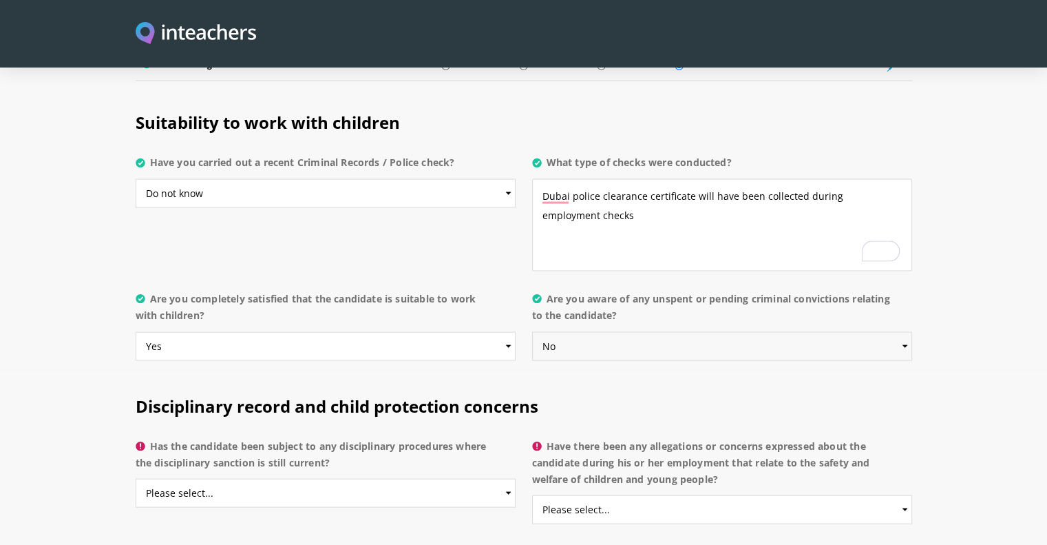
scroll to position [2942, 0]
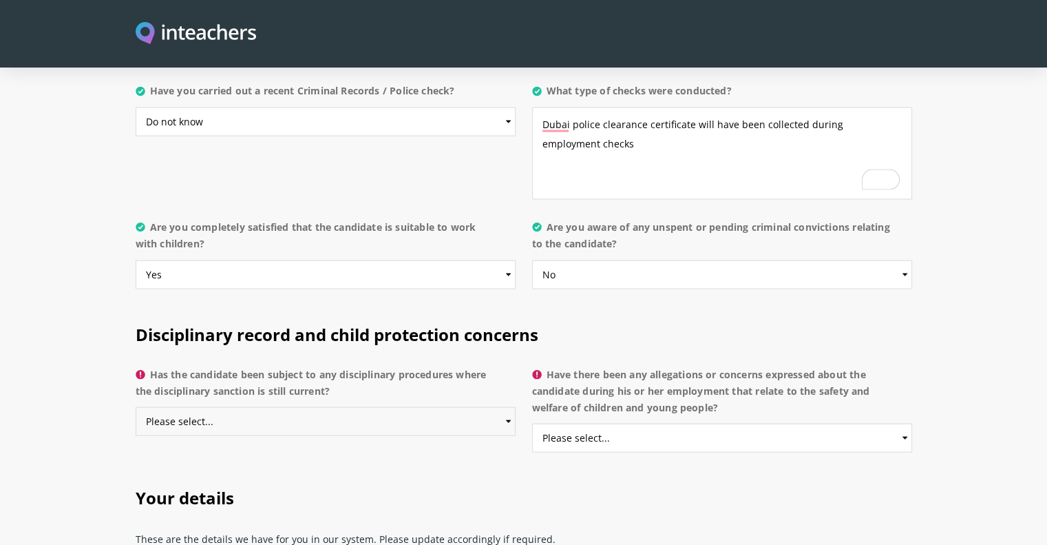
drag, startPoint x: 359, startPoint y: 370, endPoint x: 354, endPoint y: 379, distance: 10.8
click at [359, 407] on select "Please select... Yes No Do not know" at bounding box center [326, 421] width 380 height 29
select select "No"
click at [136, 407] on select "Please select... Yes No Do not know" at bounding box center [326, 421] width 380 height 29
click at [606, 423] on select "Please select... Yes No Do not know" at bounding box center [722, 437] width 380 height 29
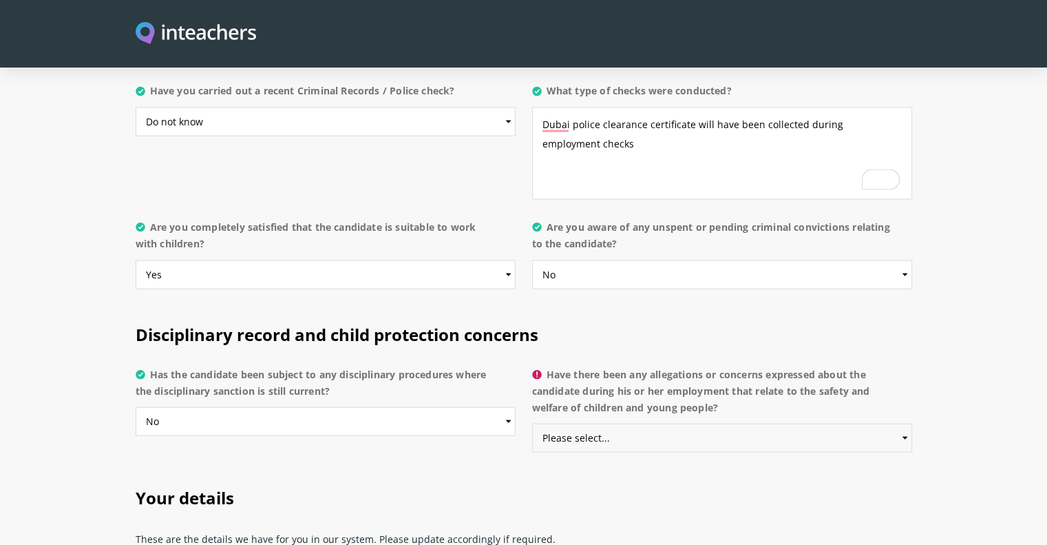
select select "No"
click at [532, 423] on select "Please select... Yes No Do not know" at bounding box center [722, 437] width 380 height 29
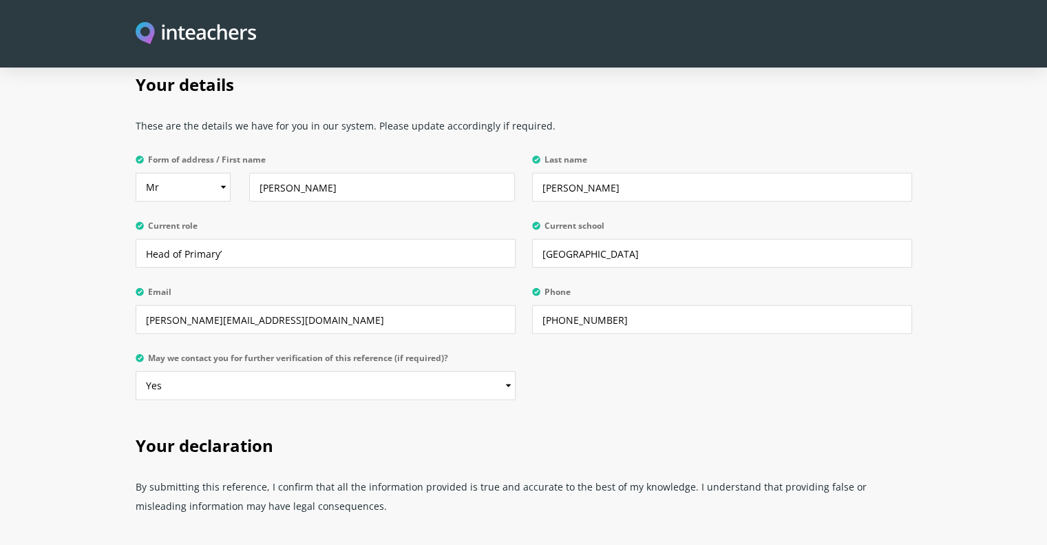
scroll to position [3493, 0]
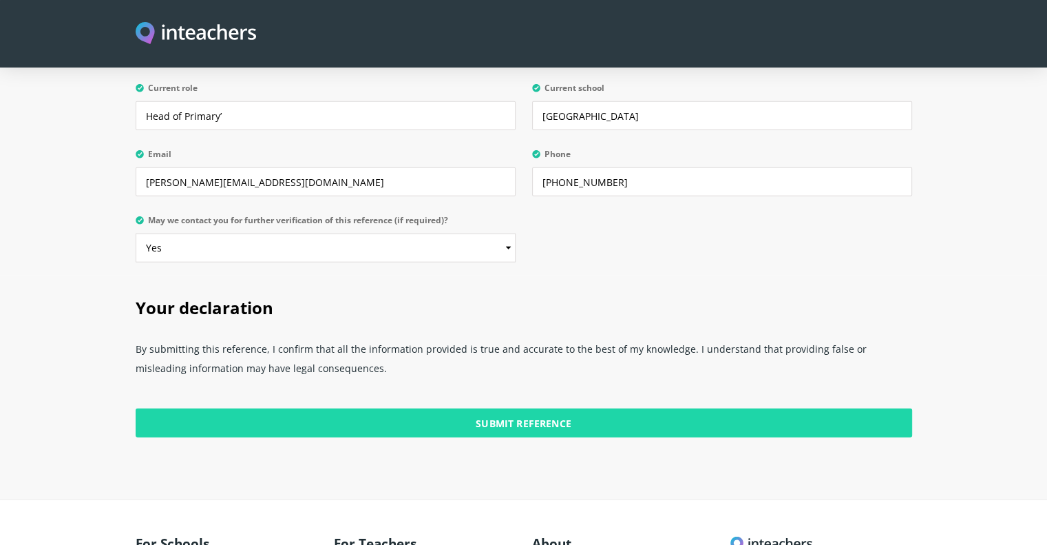
click at [508, 408] on input "Submit Reference" at bounding box center [524, 422] width 777 height 29
